Goal: Information Seeking & Learning: Learn about a topic

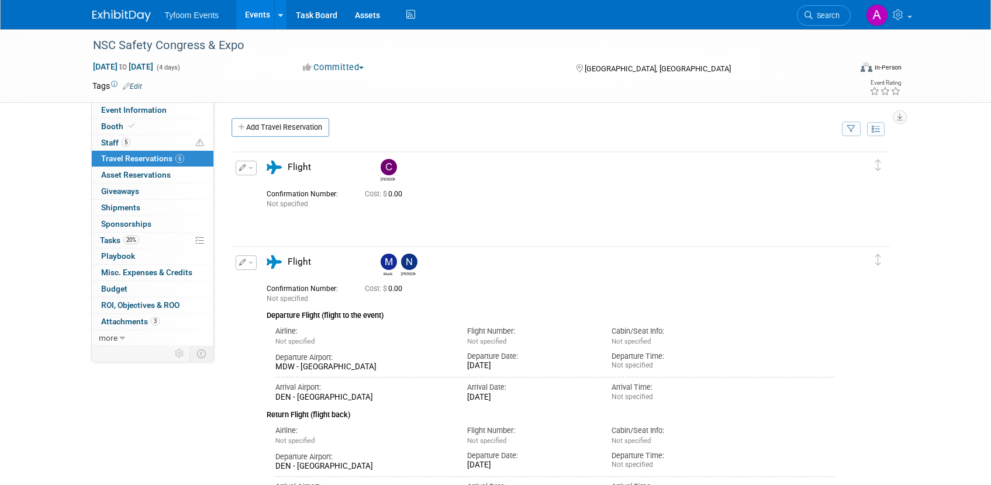
click at [250, 12] on link "Events" at bounding box center [257, 14] width 43 height 29
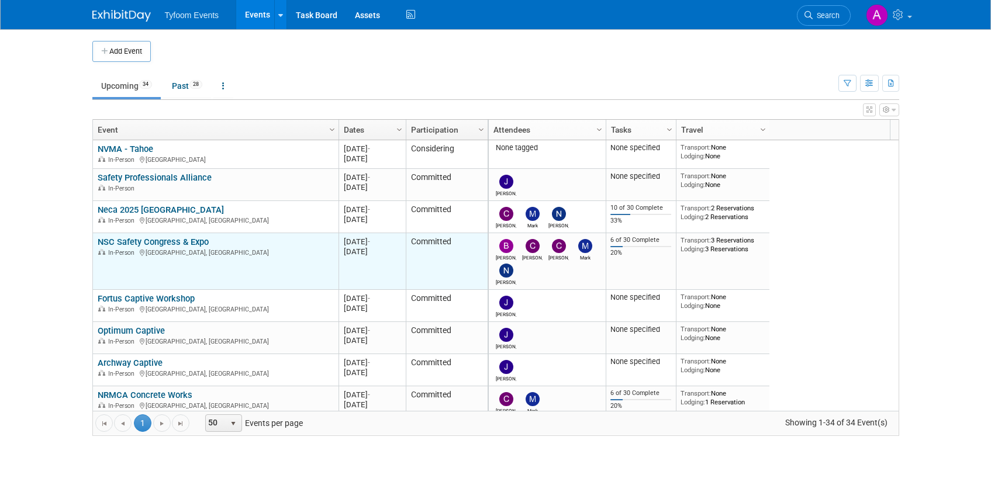
click at [145, 239] on link "NSC Safety Congress & Expo" at bounding box center [153, 242] width 111 height 11
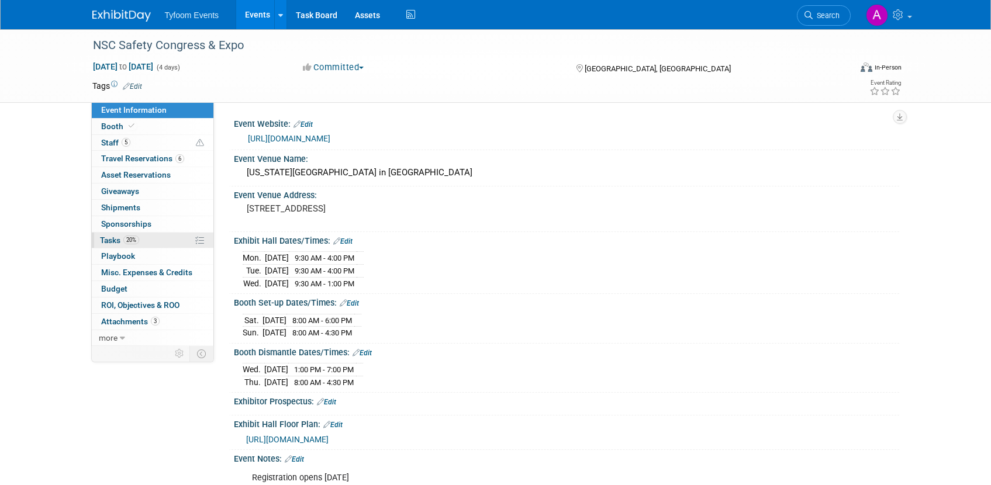
click at [116, 238] on span "Tasks 20%" at bounding box center [119, 240] width 39 height 9
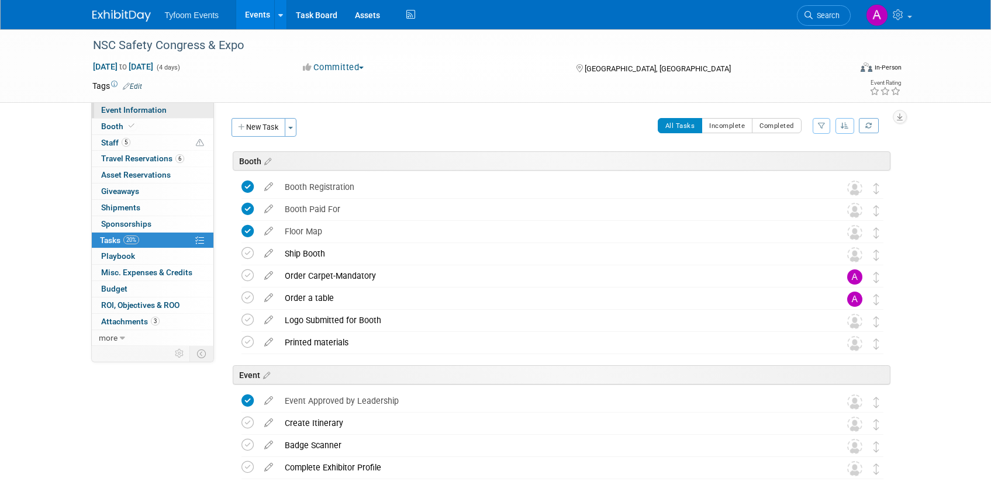
click at [138, 108] on span "Event Information" at bounding box center [133, 109] width 65 height 9
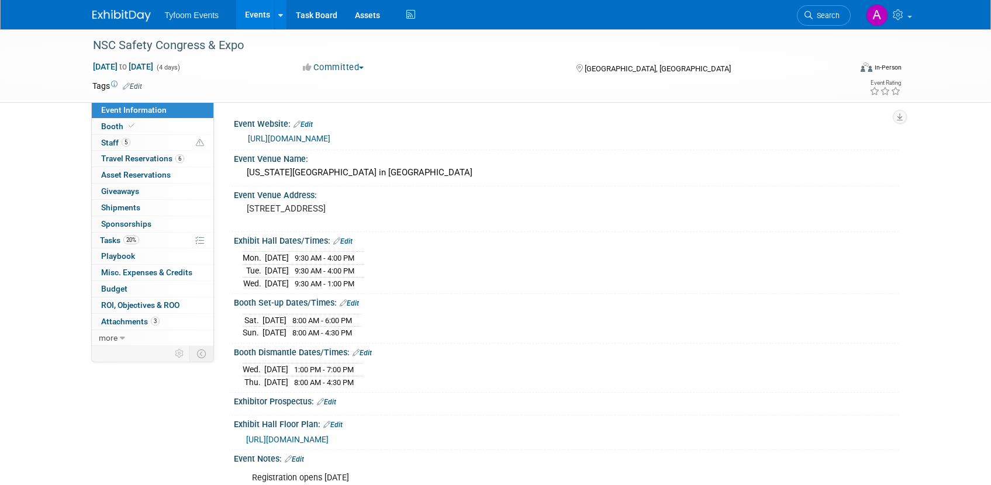
click at [330, 138] on link "[URL][DOMAIN_NAME]" at bounding box center [289, 138] width 82 height 9
click at [108, 123] on span "Booth" at bounding box center [119, 126] width 36 height 9
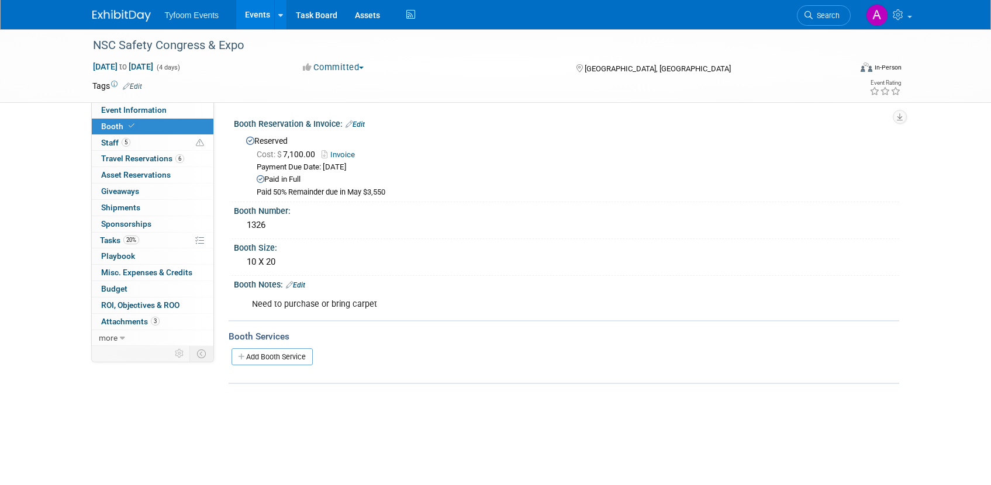
click at [254, 16] on link "Events" at bounding box center [257, 14] width 43 height 29
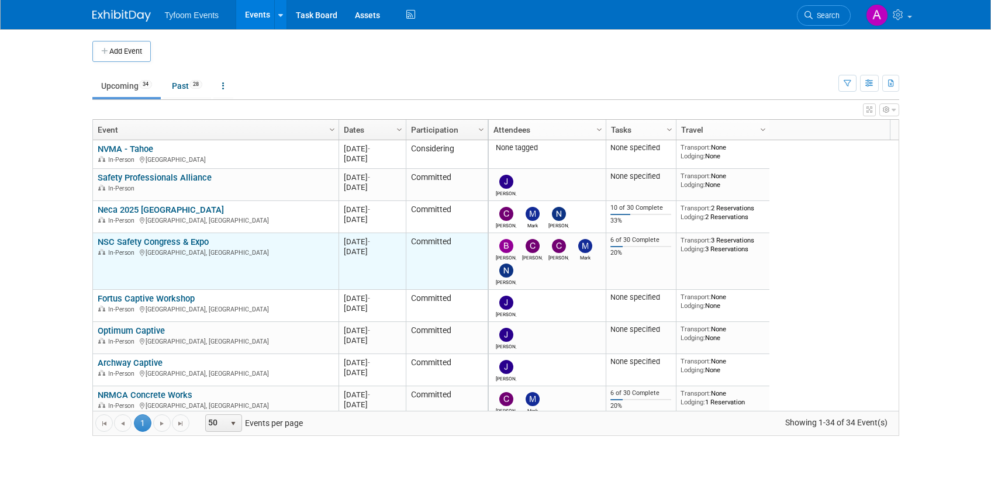
click at [159, 246] on link "NSC Safety Congress & Expo" at bounding box center [153, 242] width 111 height 11
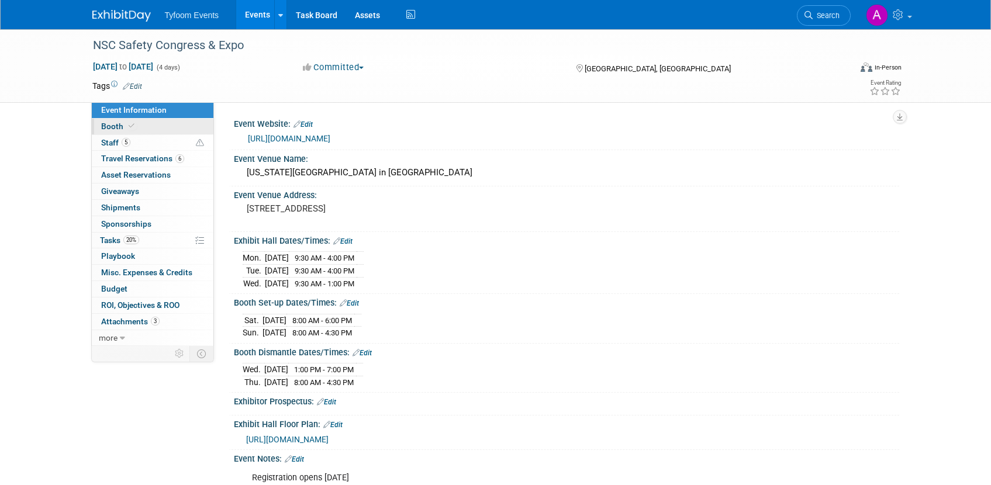
click at [120, 128] on span "Booth" at bounding box center [119, 126] width 36 height 9
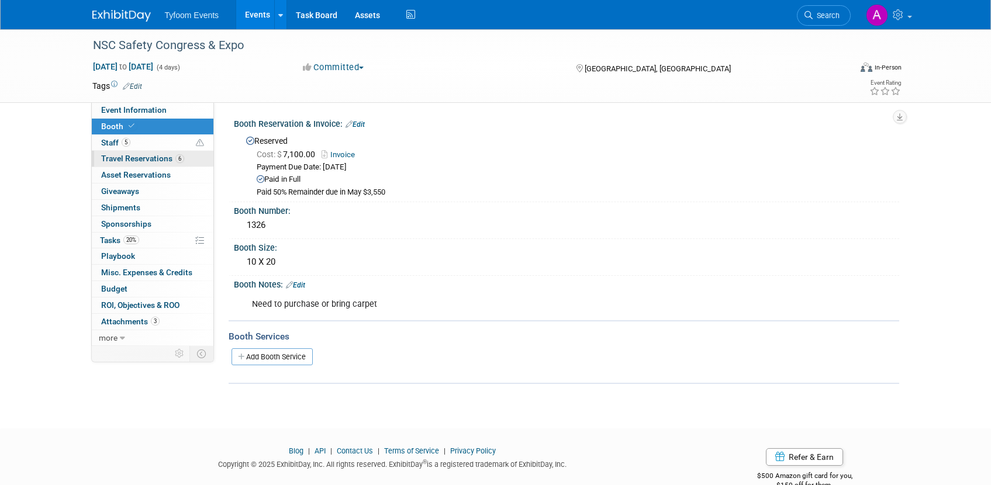
click at [128, 157] on span "Travel Reservations 6" at bounding box center [142, 158] width 83 height 9
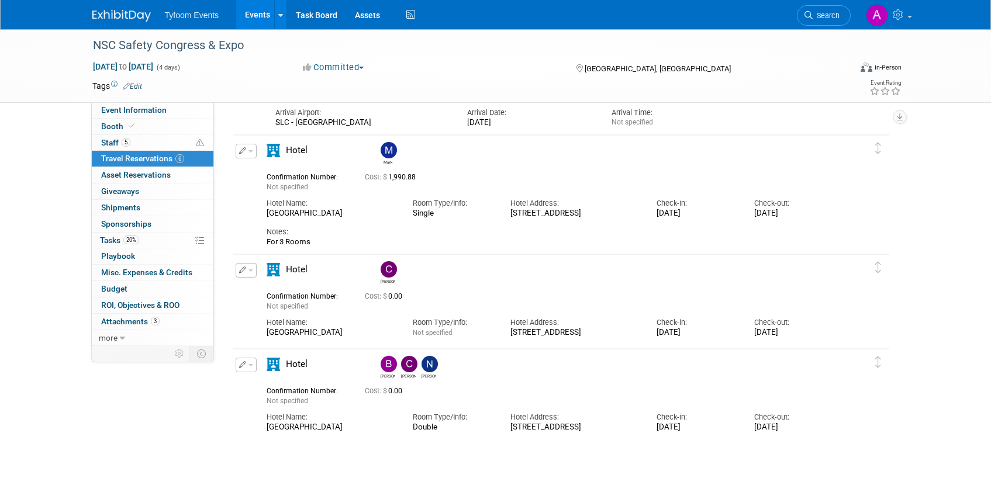
scroll to position [553, 0]
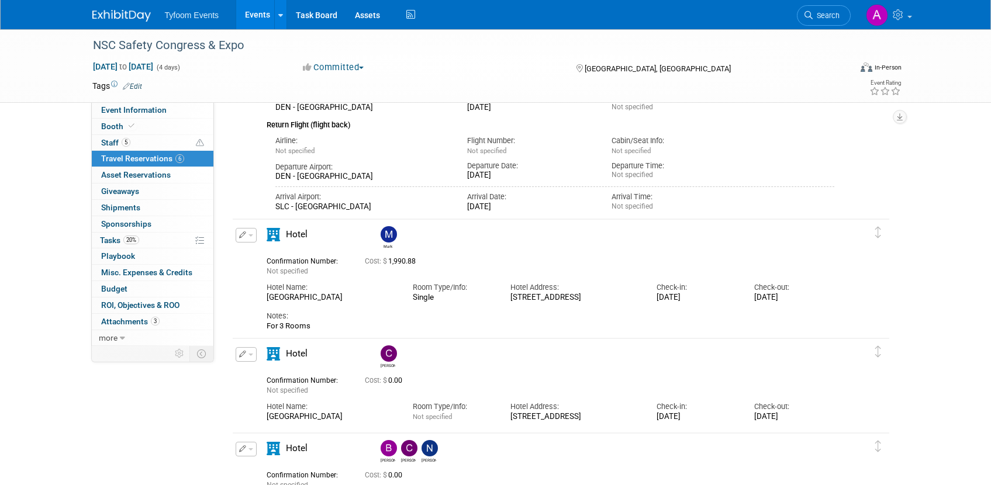
drag, startPoint x: 374, startPoint y: 297, endPoint x: 267, endPoint y: 295, distance: 107.0
click at [267, 295] on div "[GEOGRAPHIC_DATA]" at bounding box center [331, 298] width 129 height 10
copy div "[GEOGRAPHIC_DATA]"
click at [975, 152] on div "NSC Safety Congress & Expo [DATE] to [DATE] (4 days) [DATE] to [DATE] Committed…" at bounding box center [495, 14] width 991 height 1074
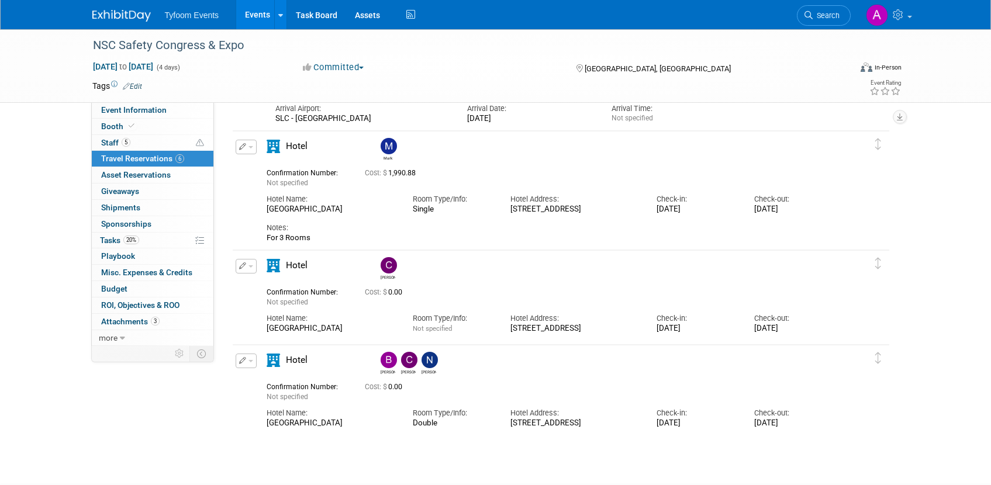
scroll to position [633, 0]
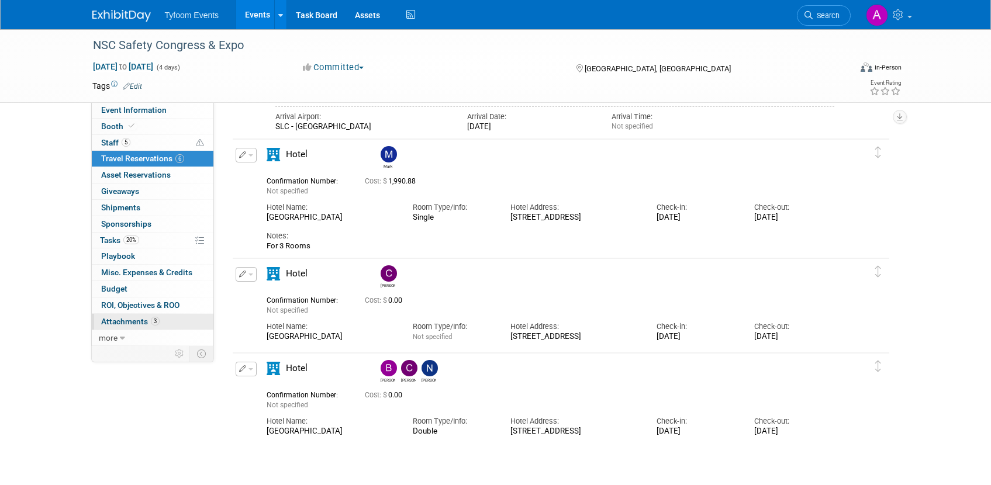
click at [133, 322] on span "Attachments 3" at bounding box center [130, 321] width 58 height 9
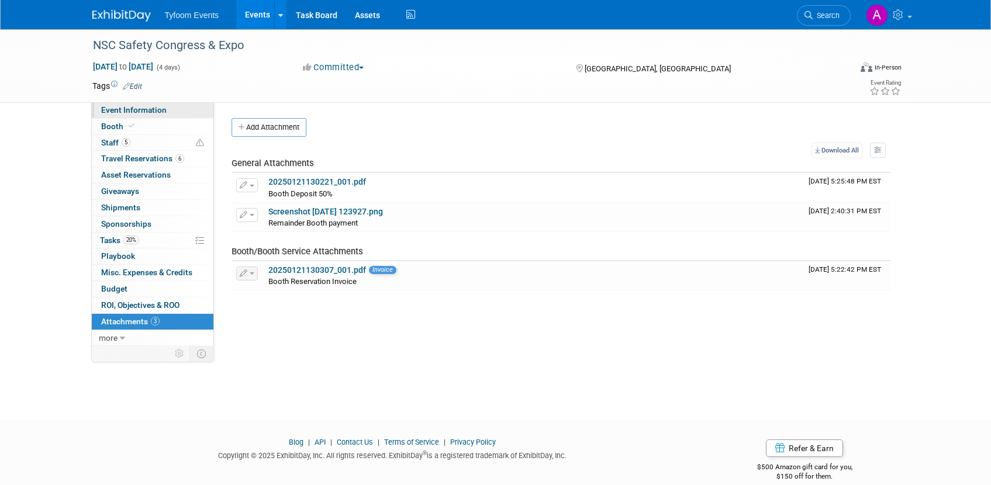
click at [111, 108] on span "Event Information" at bounding box center [133, 109] width 65 height 9
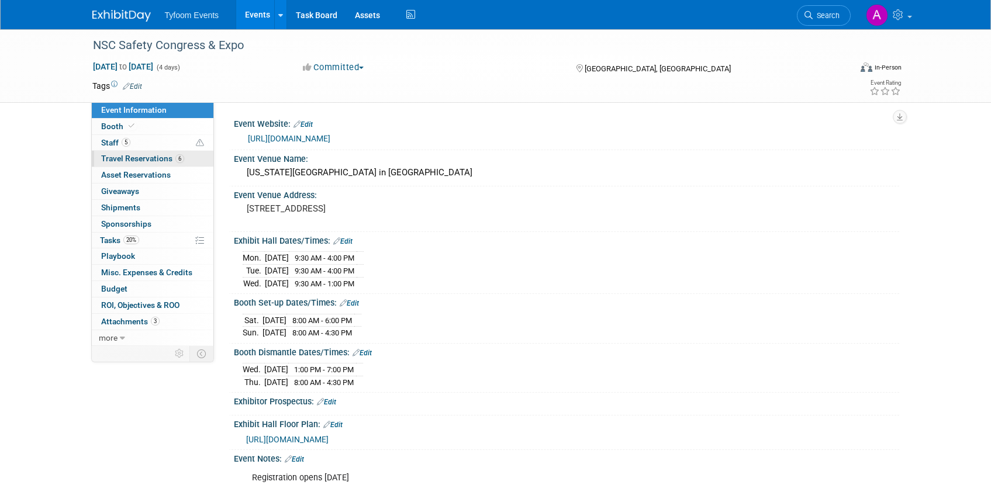
click at [127, 158] on span "Travel Reservations 6" at bounding box center [142, 158] width 83 height 9
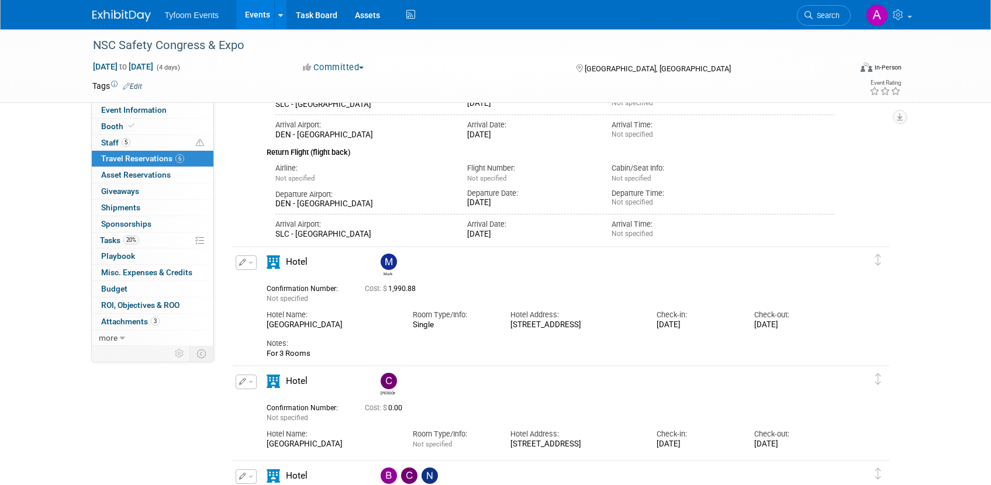
scroll to position [667, 0]
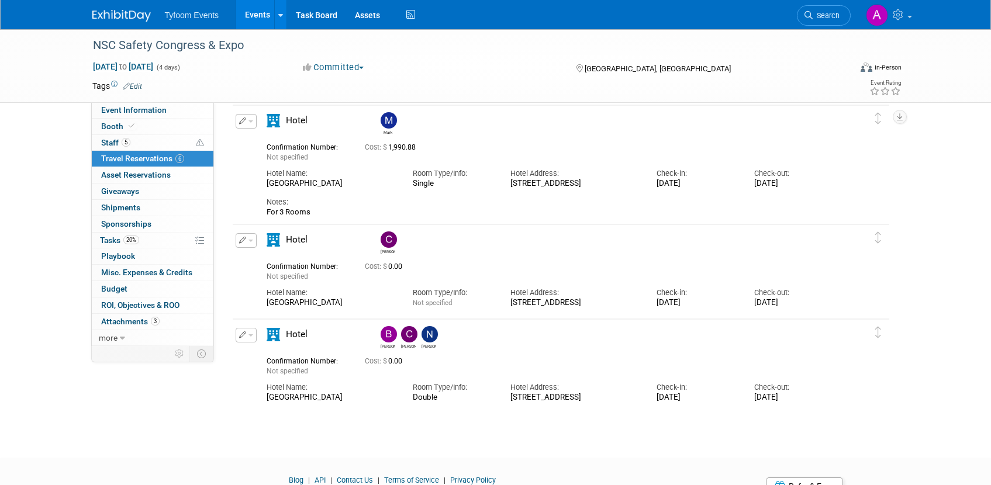
drag, startPoint x: 376, startPoint y: 184, endPoint x: 267, endPoint y: 185, distance: 108.8
click at [267, 185] on div "[GEOGRAPHIC_DATA]" at bounding box center [331, 184] width 129 height 10
click at [114, 125] on span "Booth" at bounding box center [119, 126] width 36 height 9
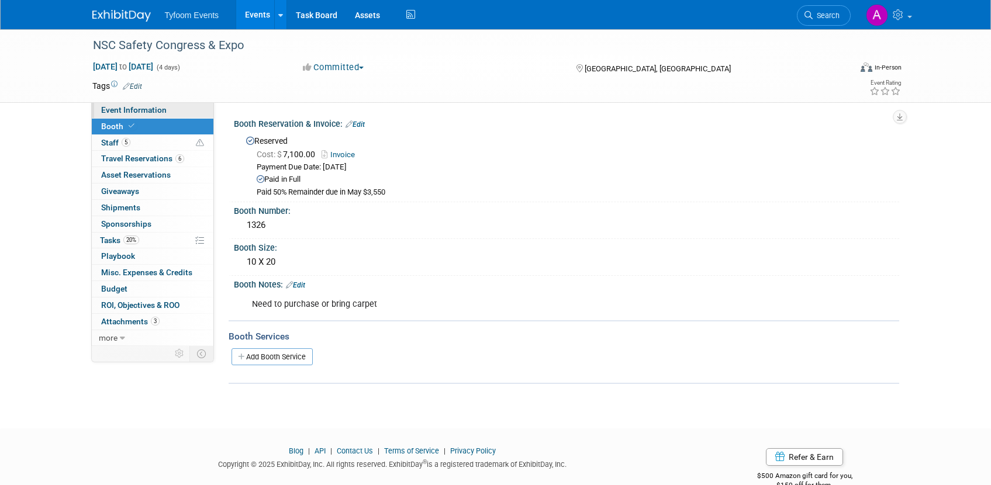
click at [132, 112] on span "Event Information" at bounding box center [133, 109] width 65 height 9
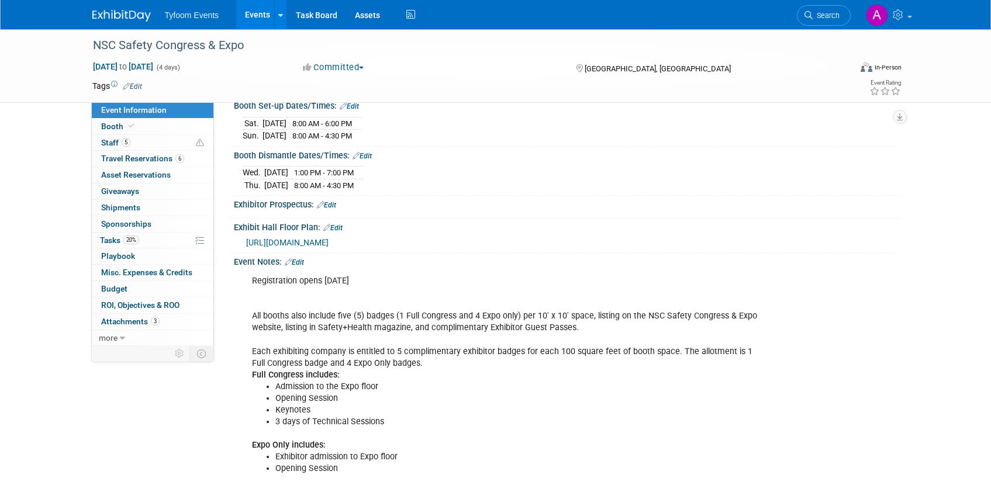
scroll to position [205, 0]
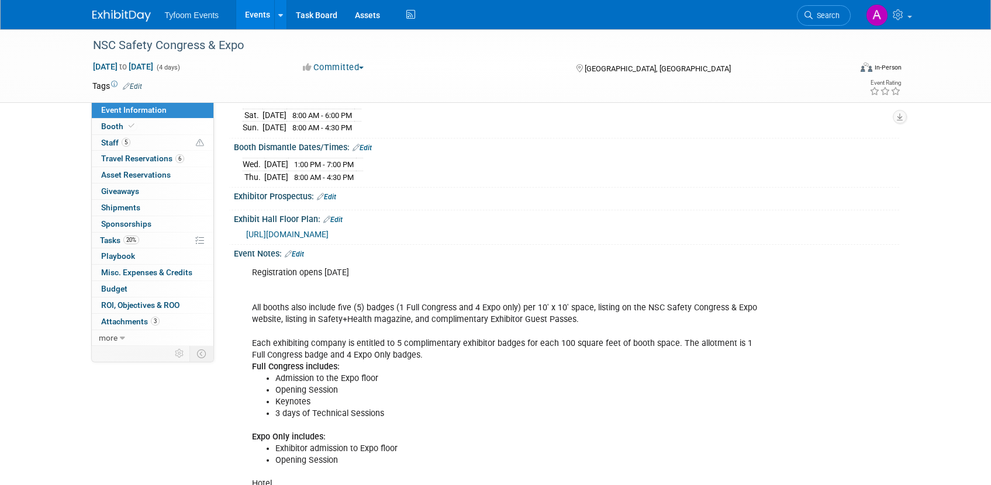
click at [329, 237] on span "[URL][DOMAIN_NAME]" at bounding box center [287, 234] width 82 height 9
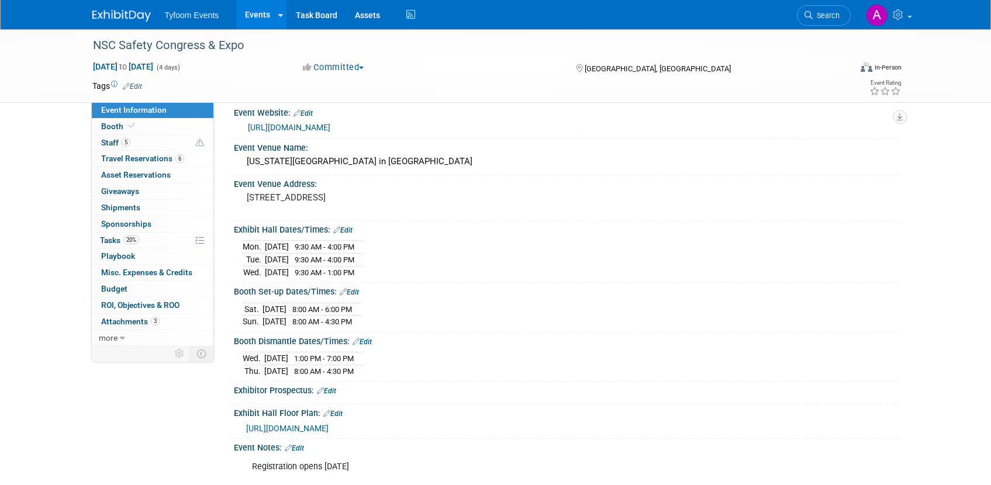
scroll to position [0, 0]
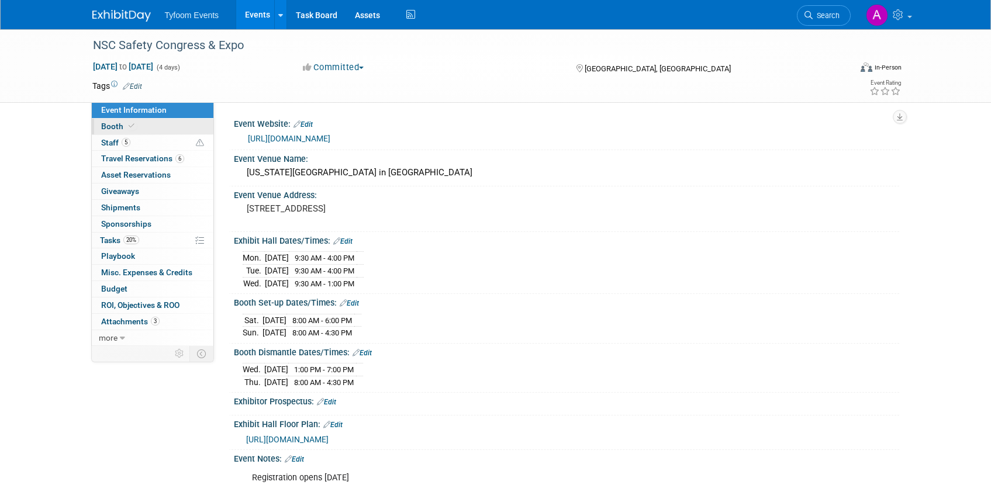
click at [112, 127] on span "Booth" at bounding box center [119, 126] width 36 height 9
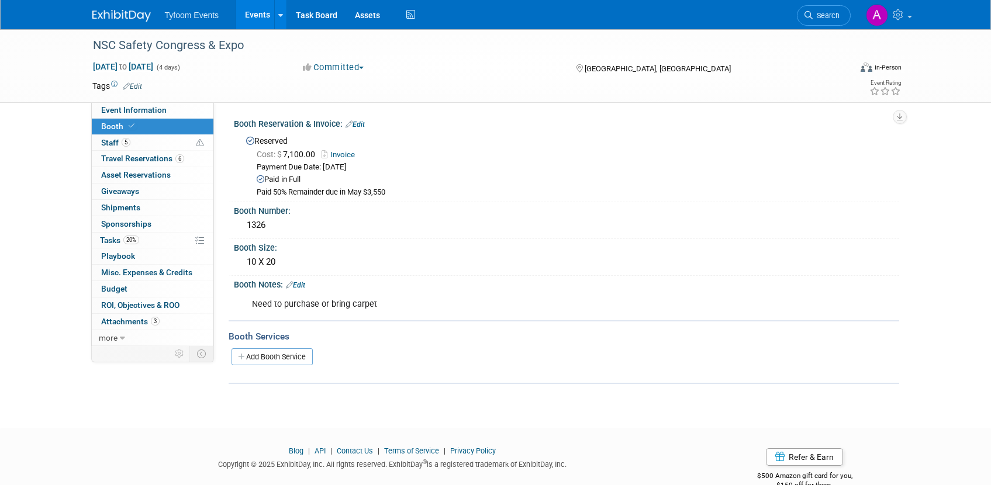
click at [112, 123] on span "Booth" at bounding box center [119, 126] width 36 height 9
click at [257, 224] on div "1326" at bounding box center [567, 225] width 648 height 18
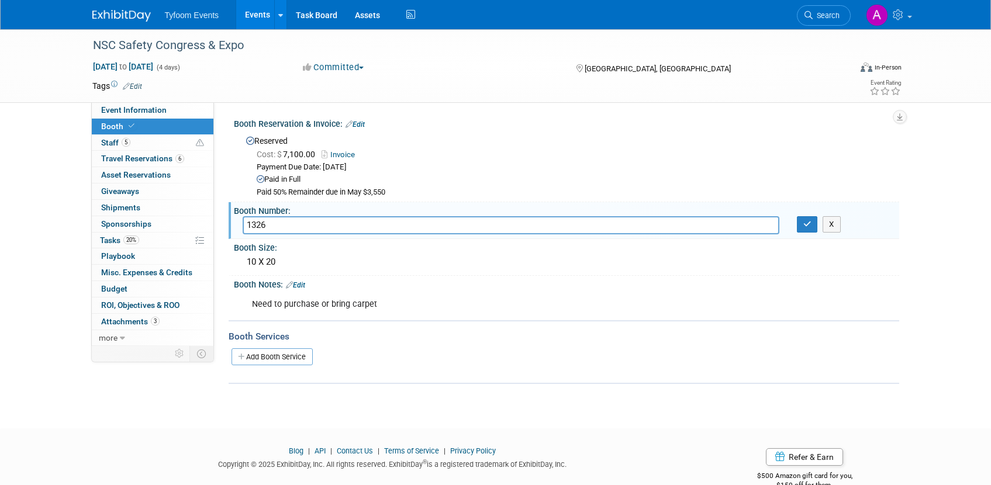
click at [257, 224] on input "1326" at bounding box center [511, 225] width 537 height 18
type input "1426"
click at [805, 230] on button "button" at bounding box center [807, 224] width 21 height 16
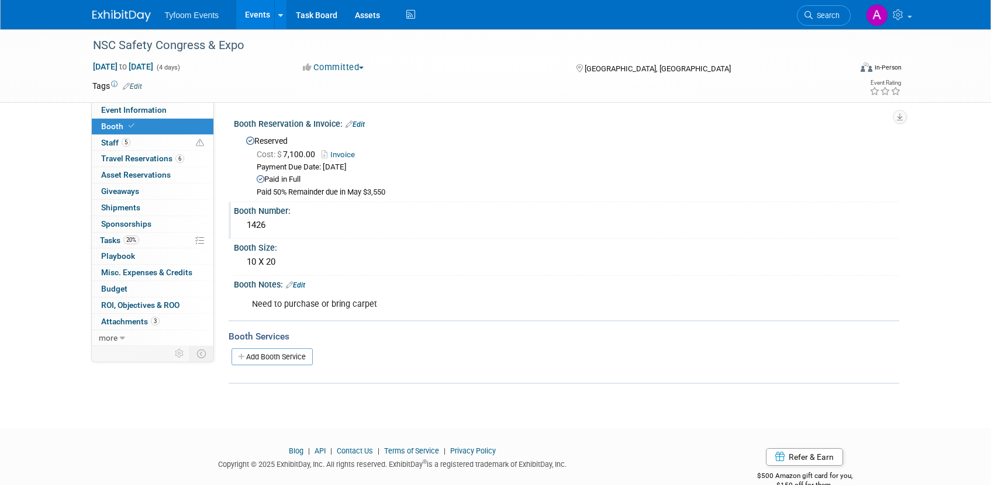
click at [348, 154] on link "Invoice" at bounding box center [341, 154] width 39 height 9
click at [135, 325] on span "Attachments 3" at bounding box center [130, 321] width 58 height 9
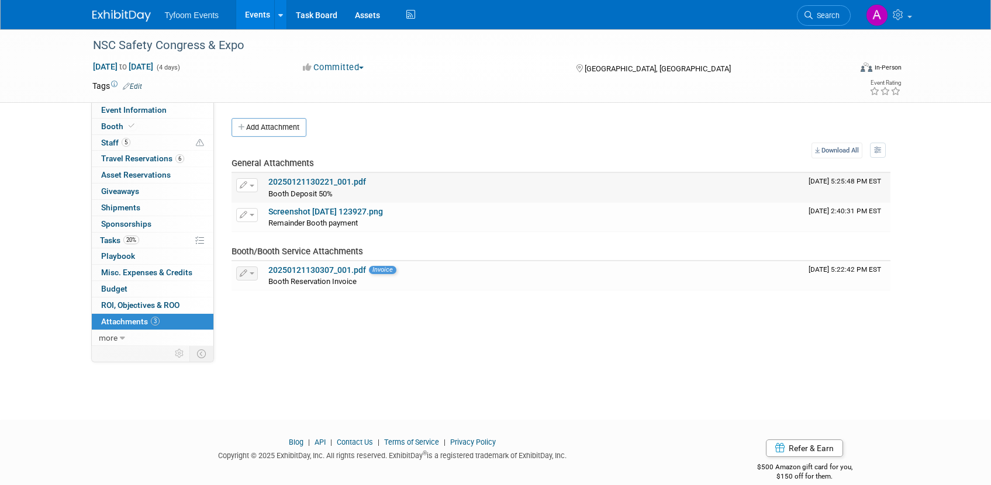
click at [337, 183] on link "20250121130221_001.pdf" at bounding box center [317, 181] width 98 height 9
click at [123, 109] on span "Event Information" at bounding box center [133, 109] width 65 height 9
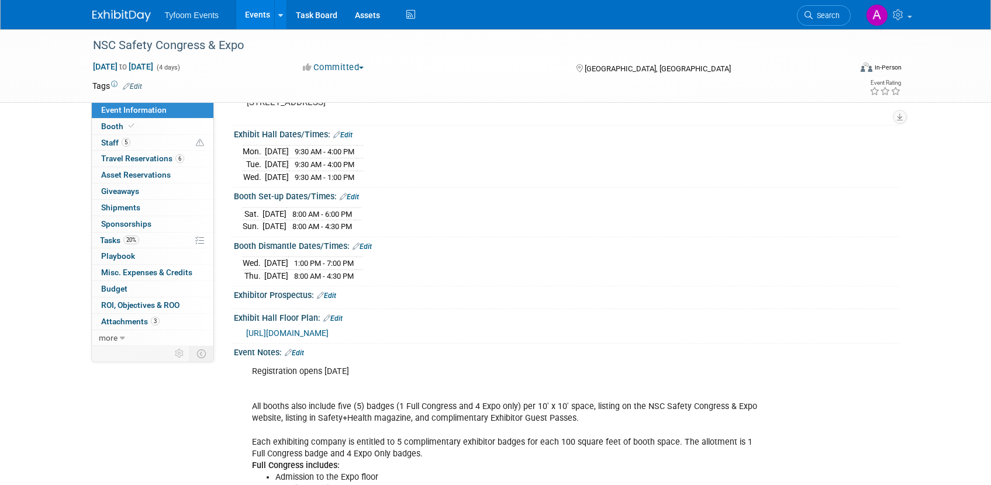
scroll to position [104, 0]
